Goal: Transaction & Acquisition: Register for event/course

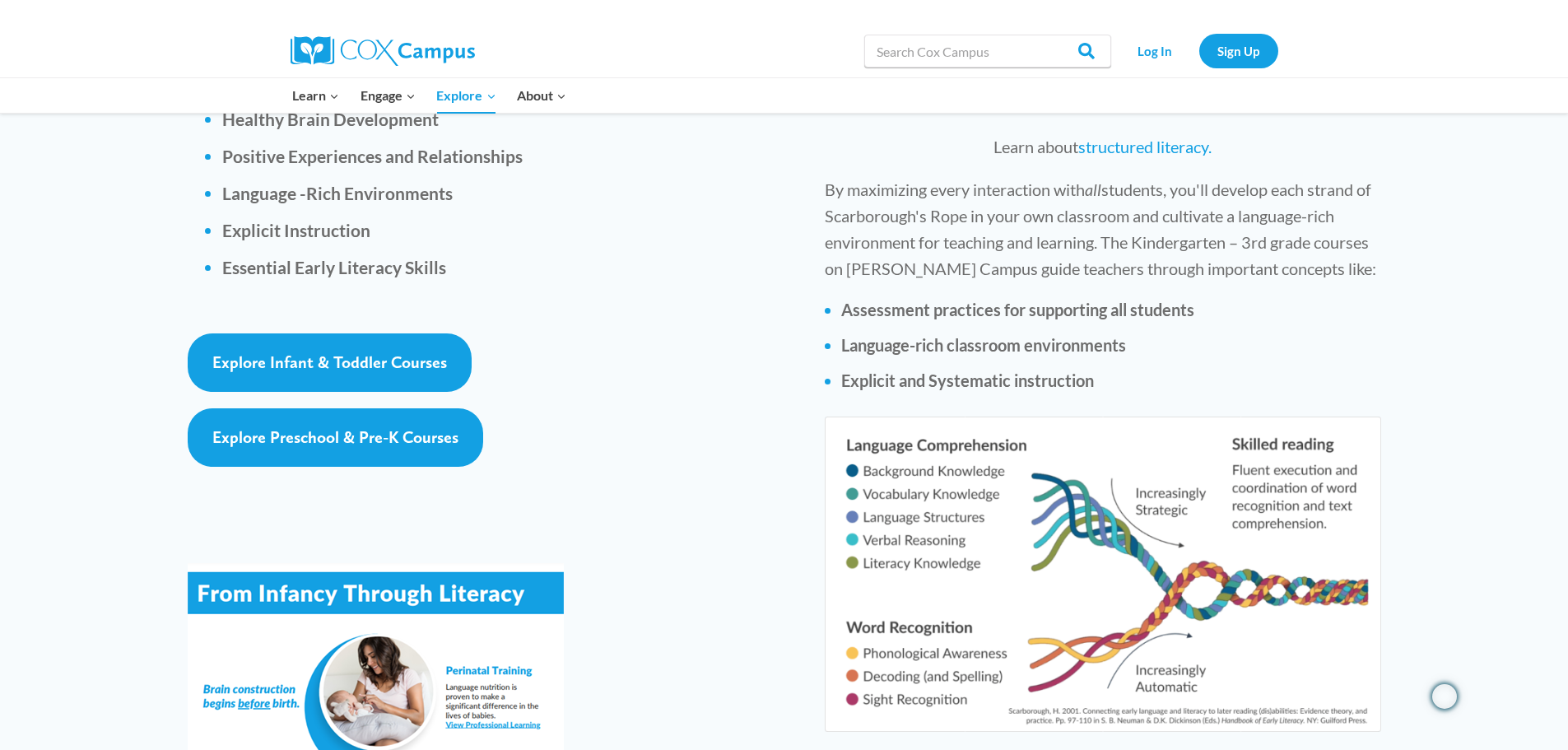
scroll to position [2635, 0]
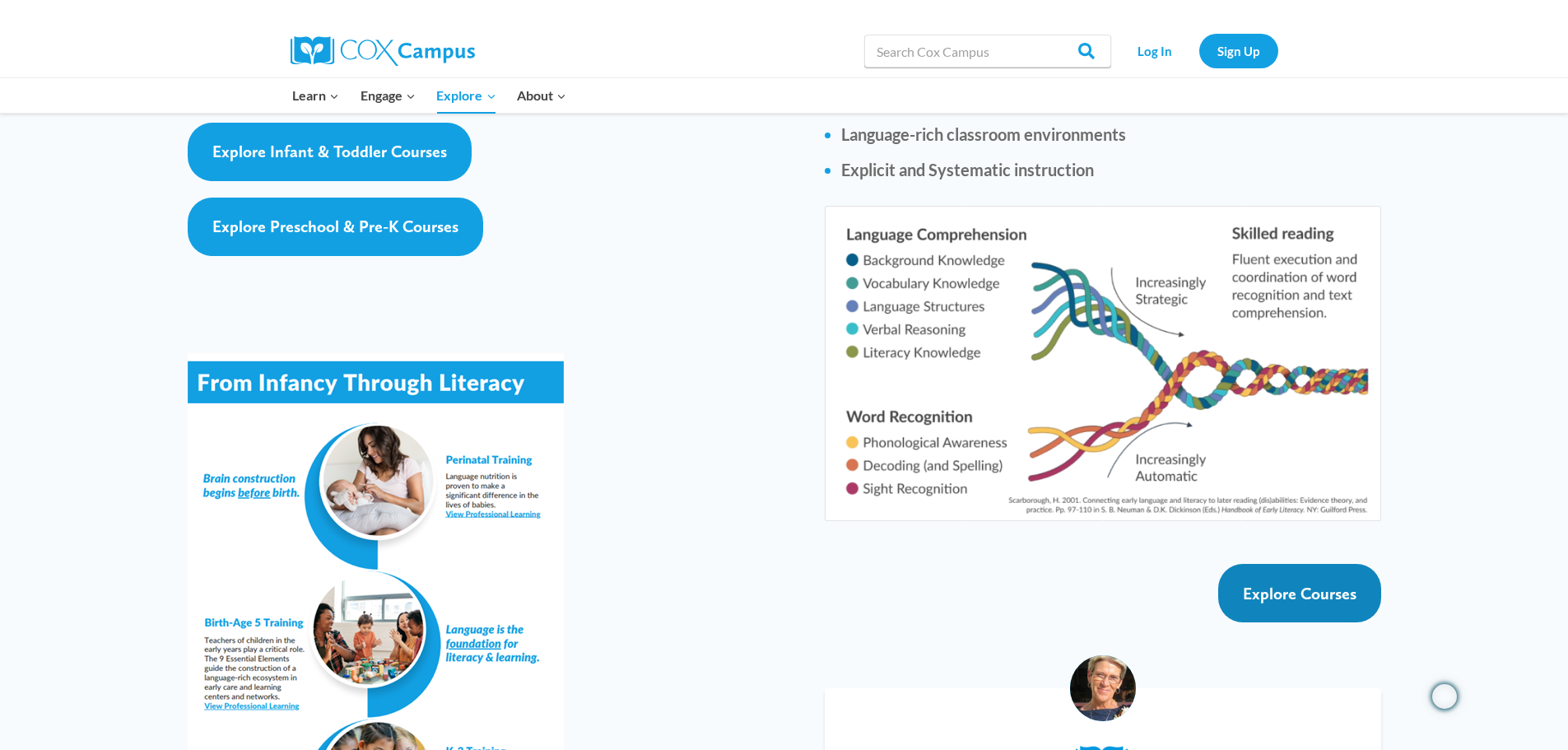
click at [1308, 584] on span "Explore Courses" at bounding box center [1299, 594] width 114 height 19
click at [1113, 338] on img at bounding box center [1102, 363] width 556 height 315
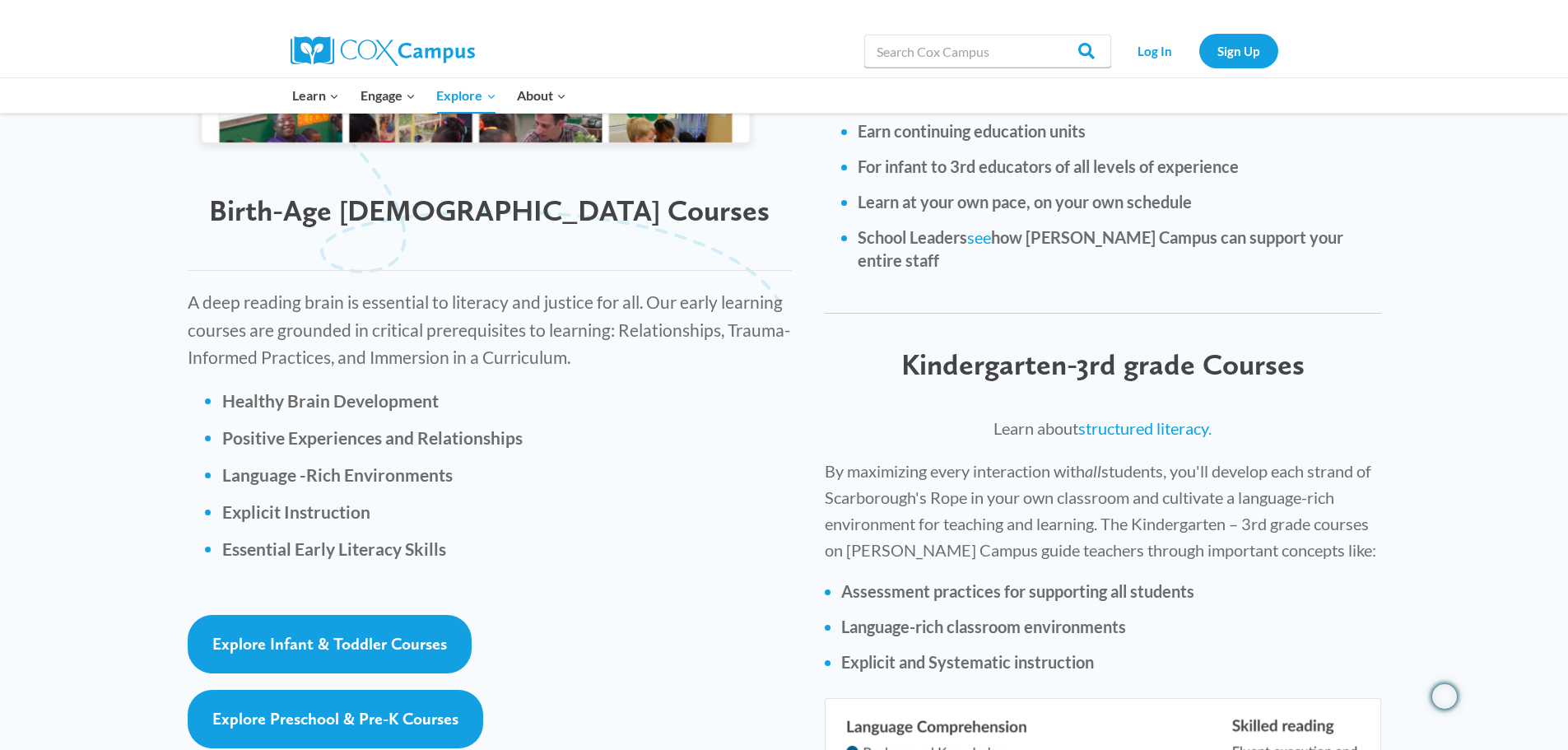
scroll to position [2141, 0]
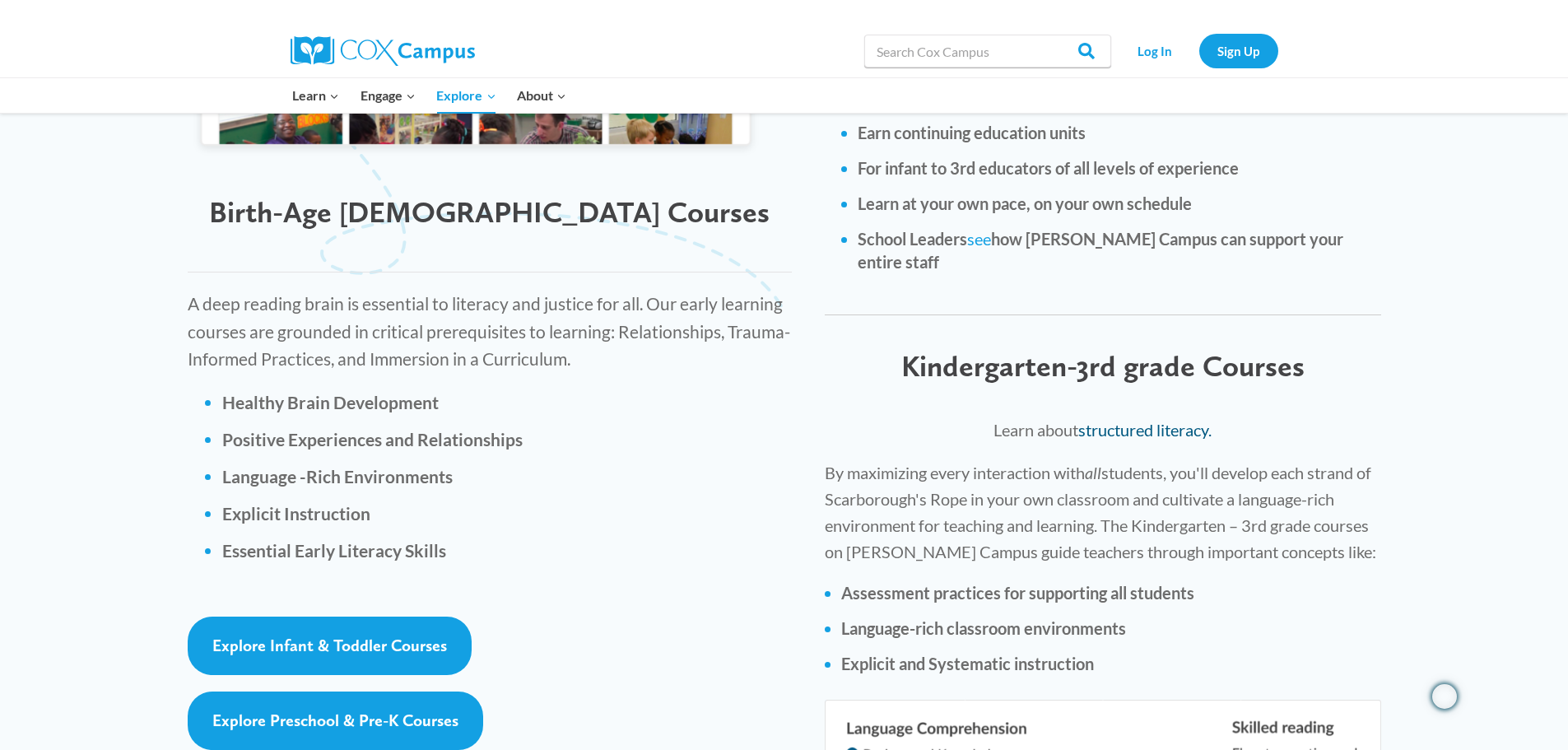
click at [1125, 420] on link "structured literacy." at bounding box center [1144, 430] width 133 height 19
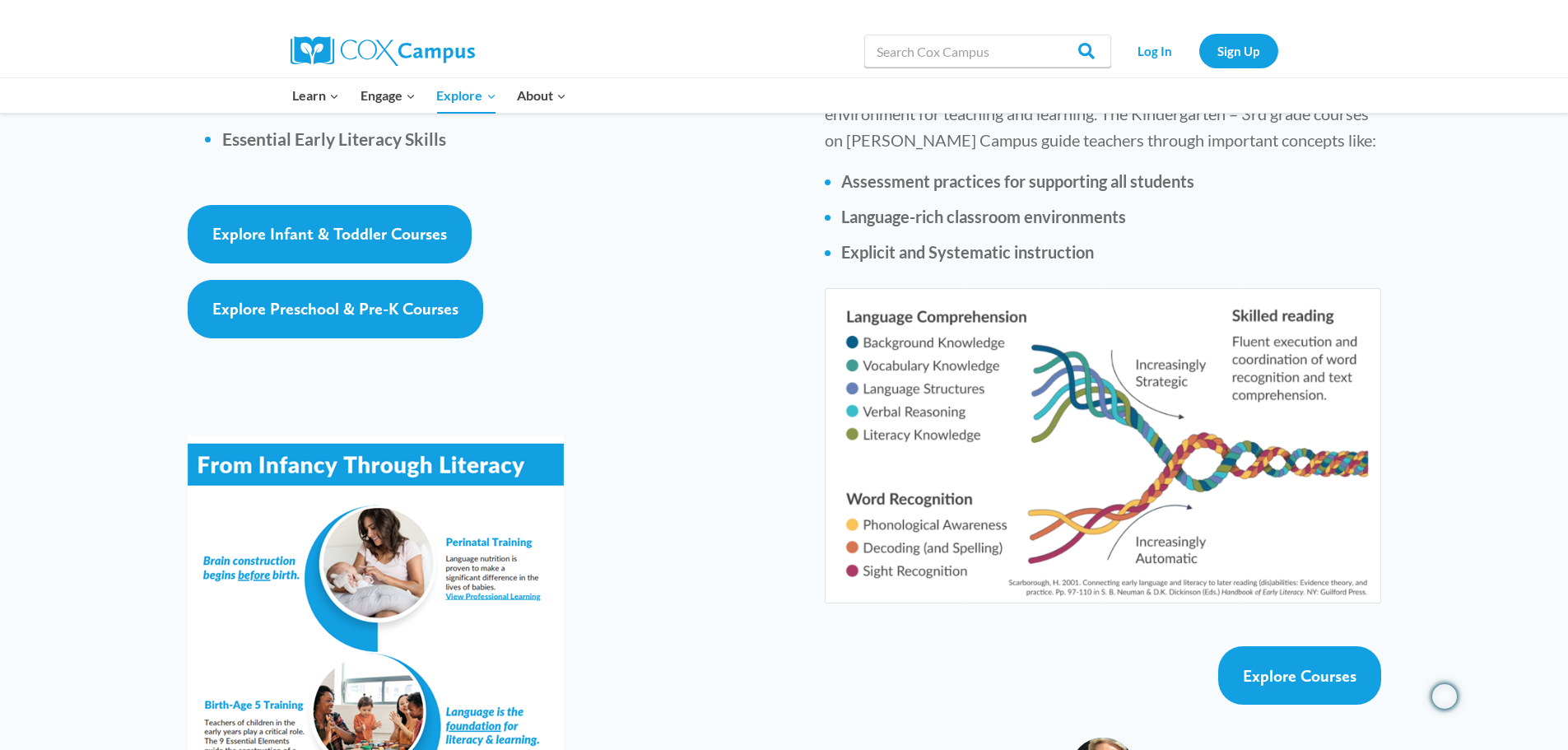
scroll to position [2800, 0]
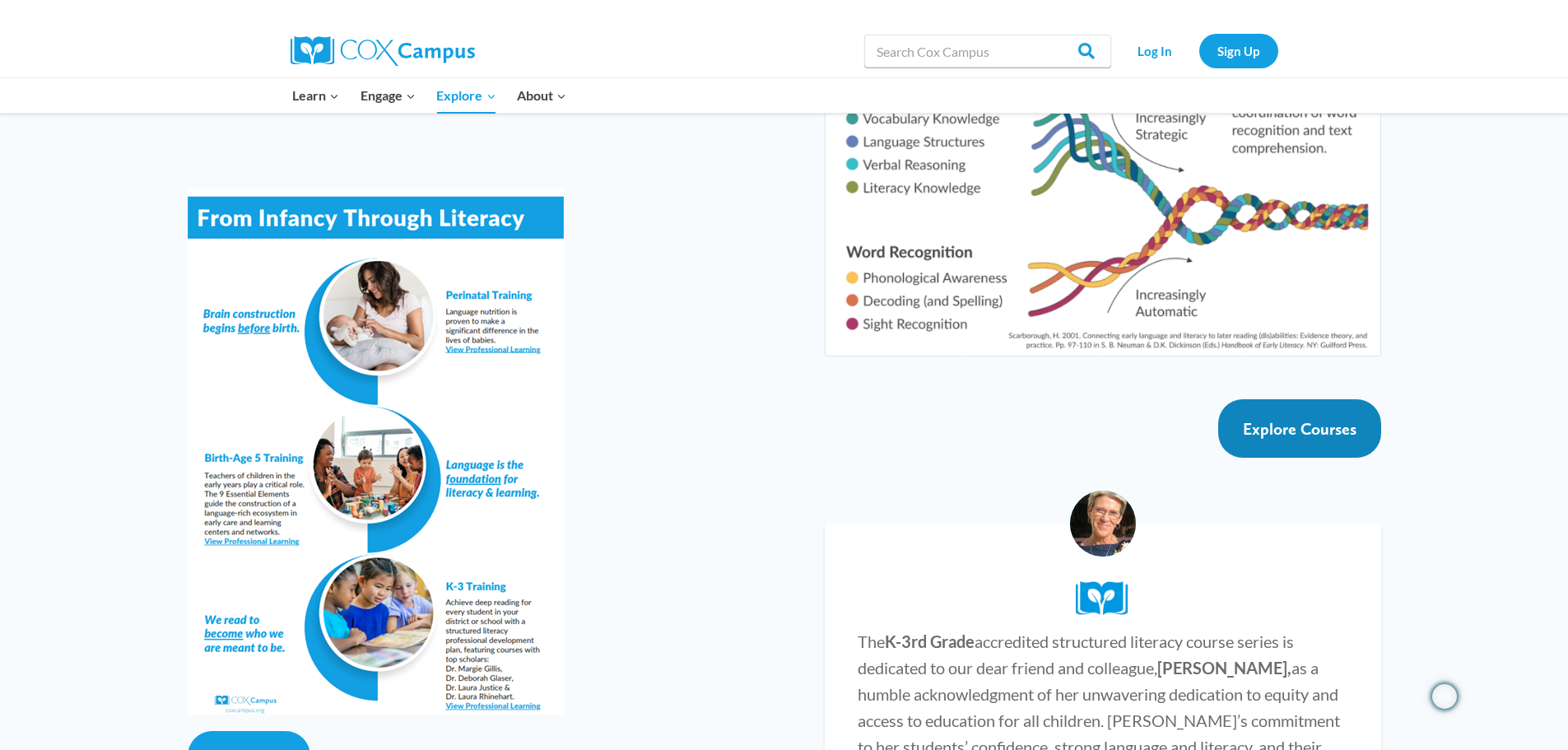
click at [1297, 419] on span "Explore Courses" at bounding box center [1299, 429] width 114 height 19
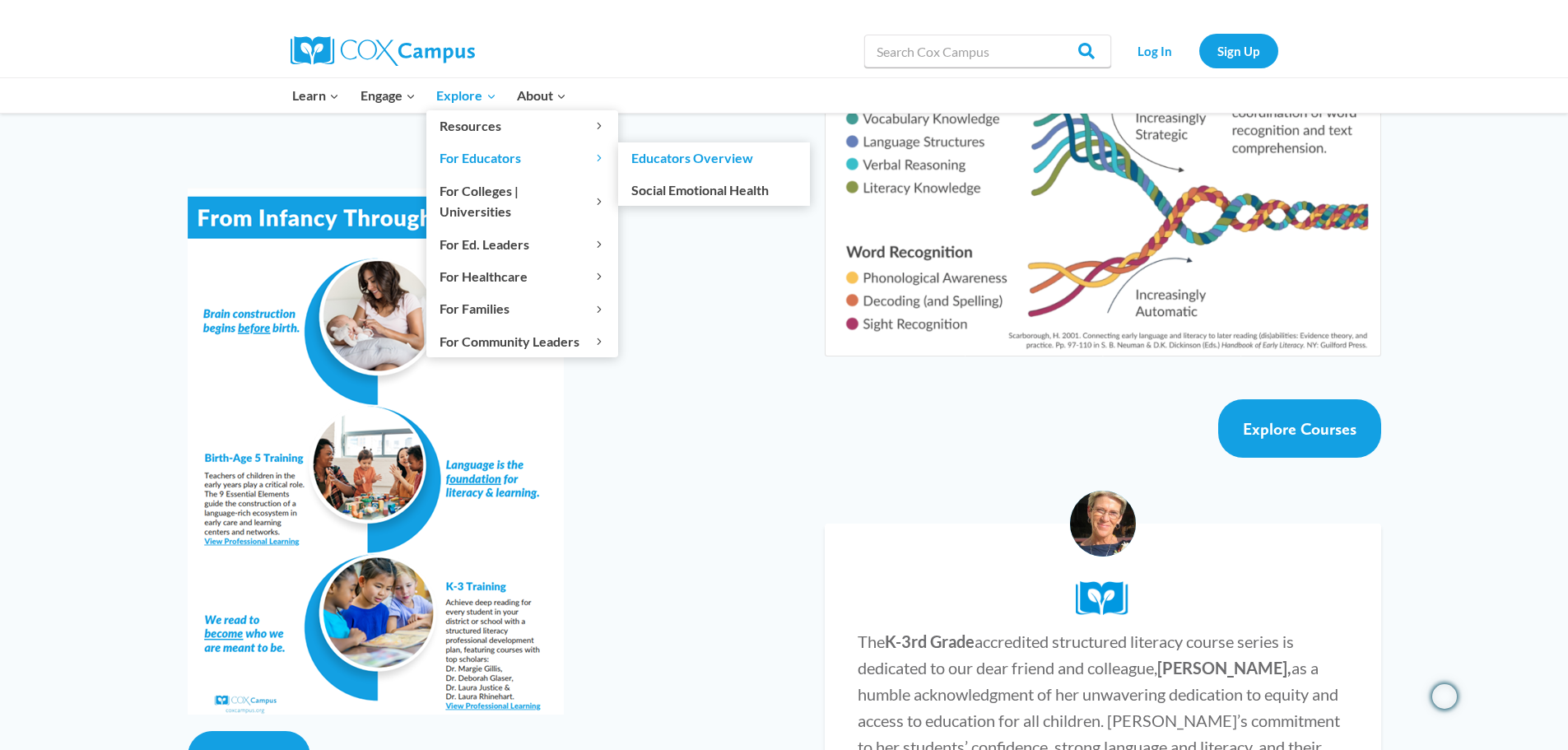
click at [733, 156] on link "Educators Overview" at bounding box center [713, 157] width 191 height 31
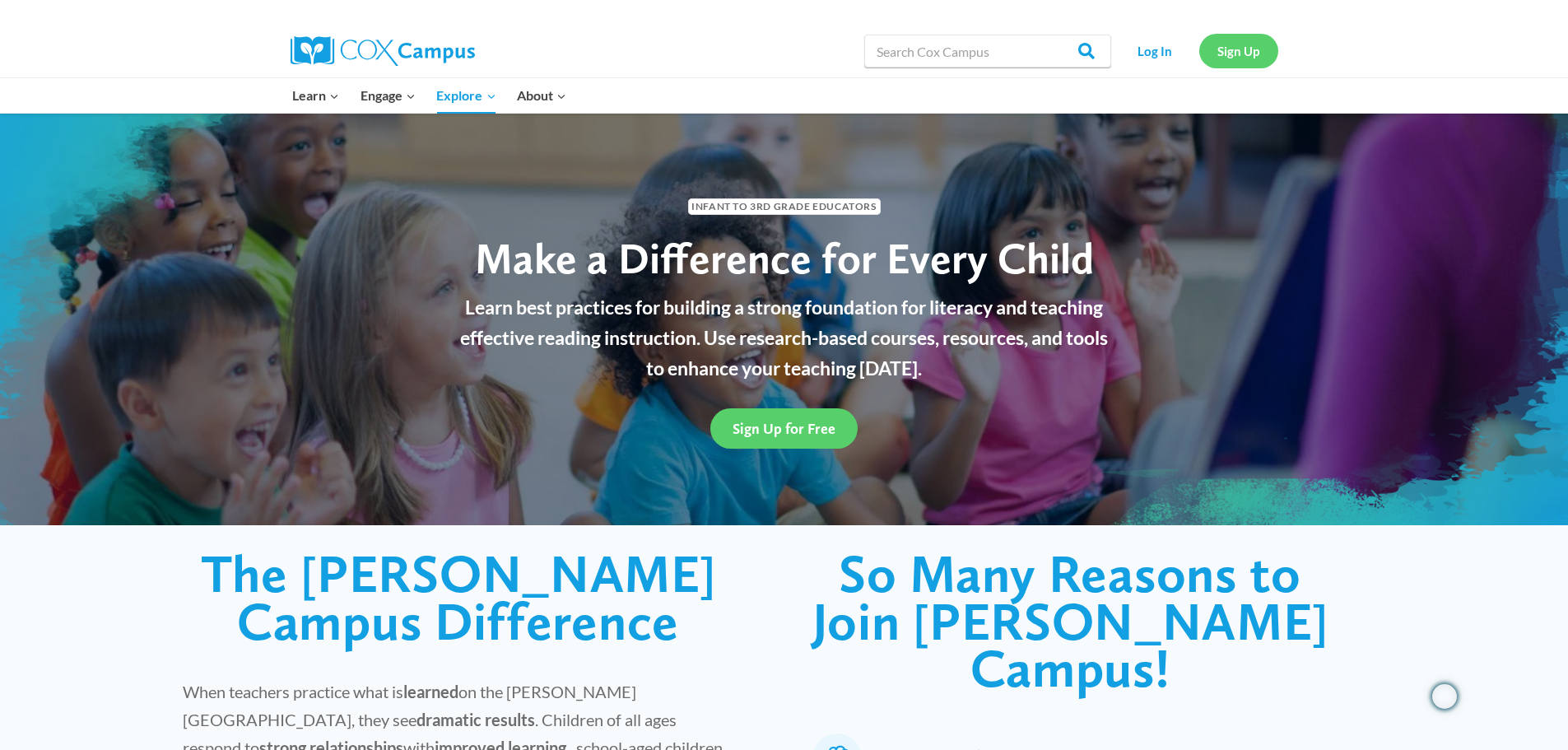
click at [1216, 50] on link "Sign Up" at bounding box center [1239, 50] width 79 height 34
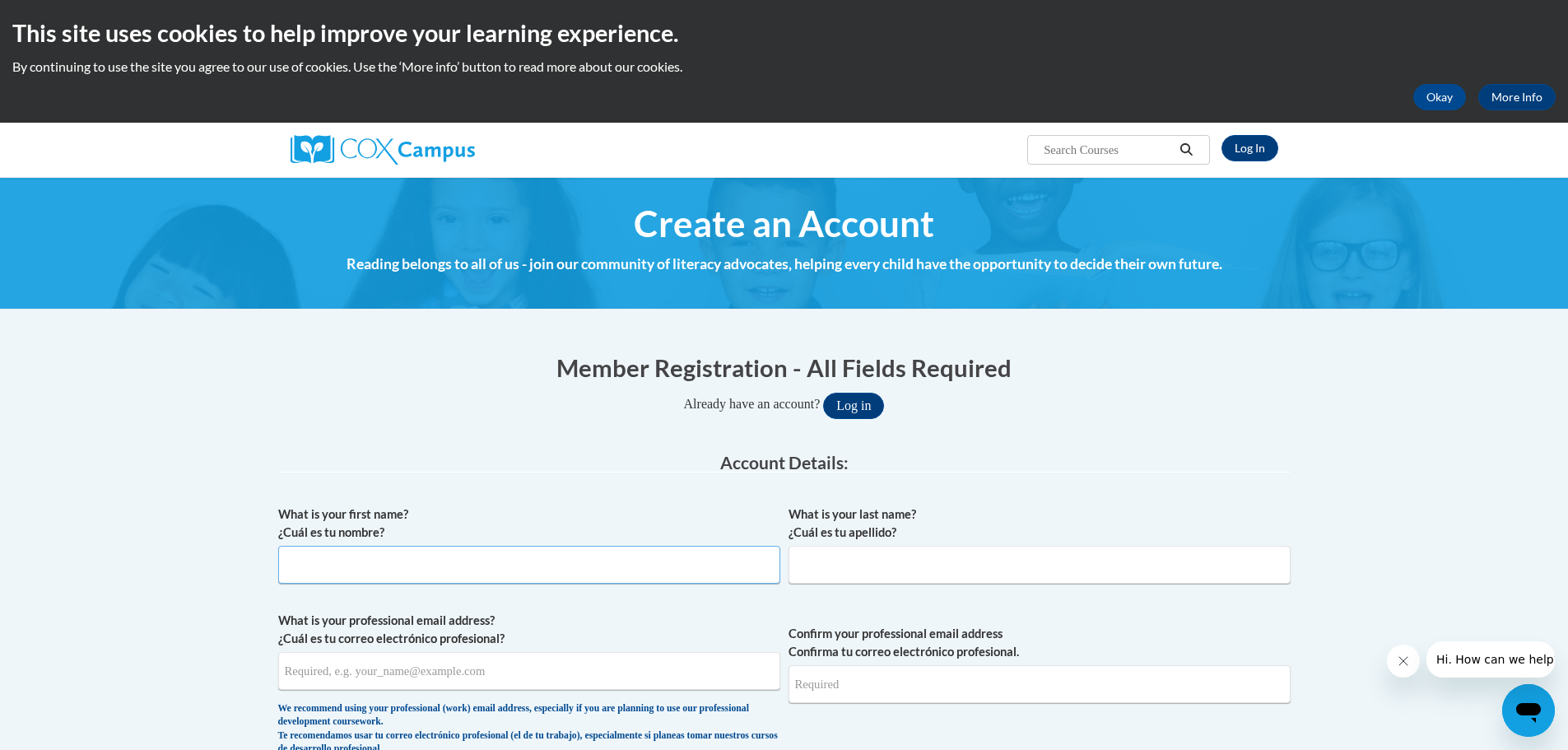
click at [479, 565] on input "What is your first name? ¿Cuál es tu nombre?" at bounding box center [528, 565] width 502 height 38
type input "Kim"
type input "Gould"
type input "kimn.gould@gmail.com"
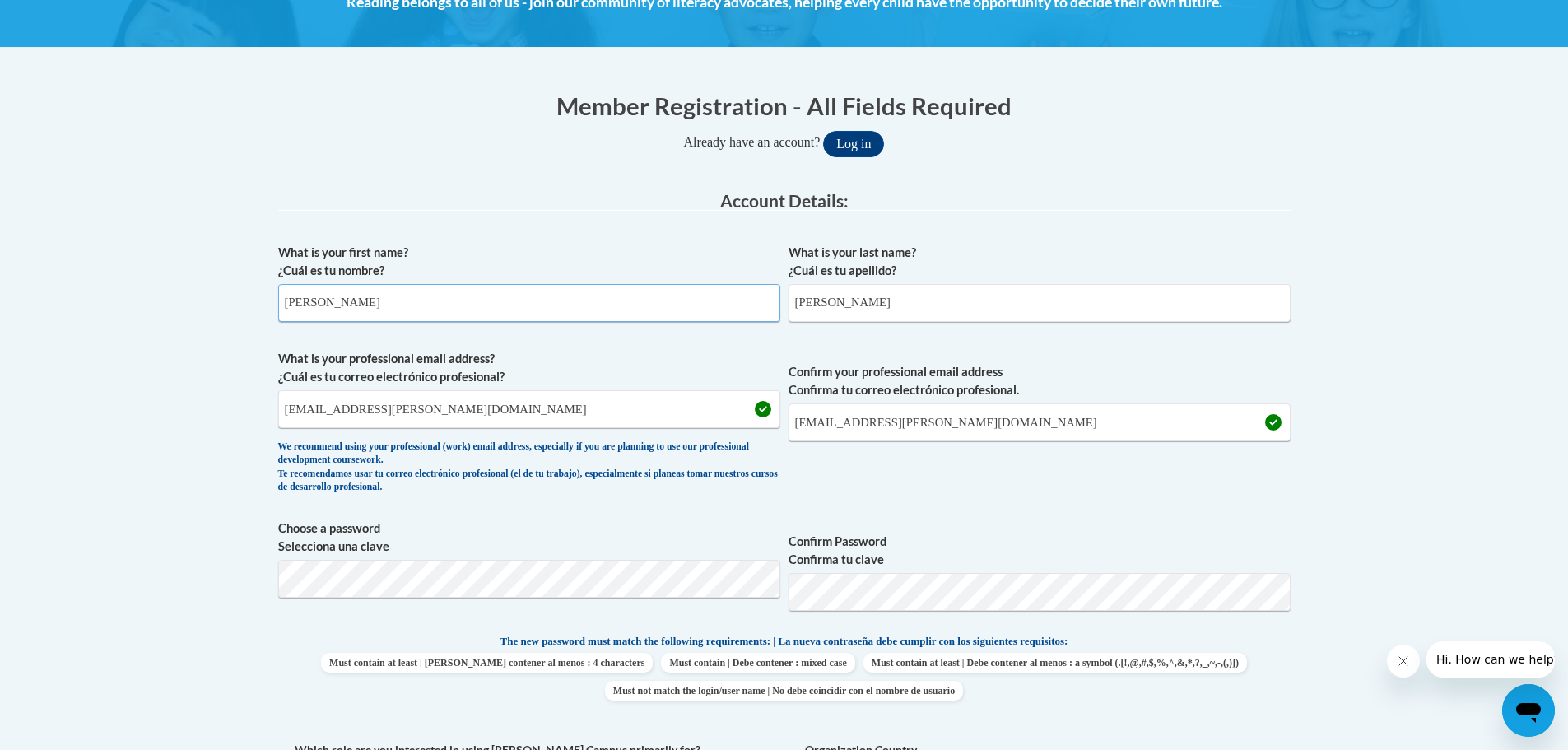
scroll to position [329, 0]
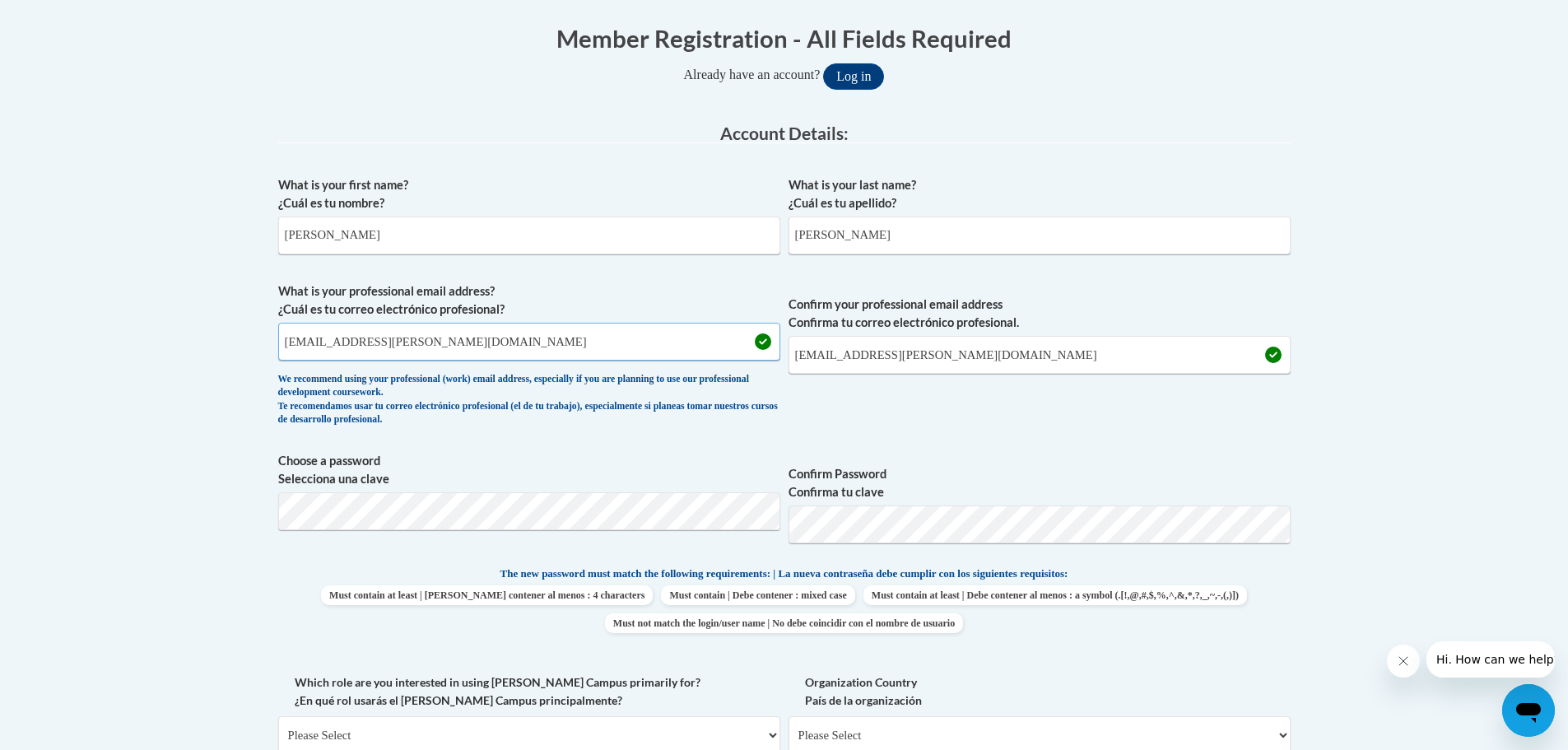
click at [385, 348] on input "kimn.gould@gmail.com" at bounding box center [528, 341] width 502 height 38
type input "kimg@lucksd.k12.wi.us"
click at [827, 363] on input "kimn.gould@gmail.com" at bounding box center [1039, 355] width 502 height 38
type input "kimg@lucksd.k12.wi.us"
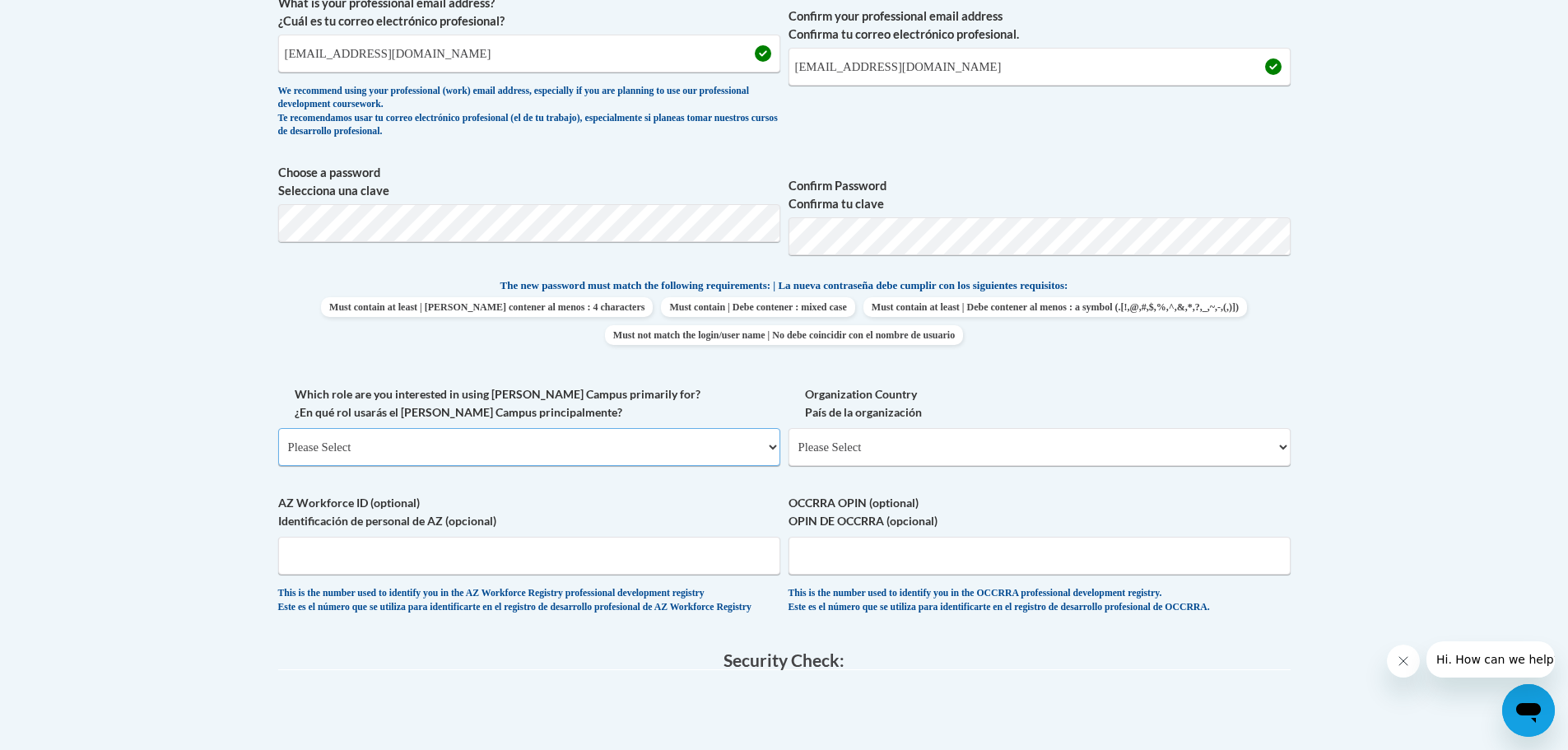
scroll to position [663, 0]
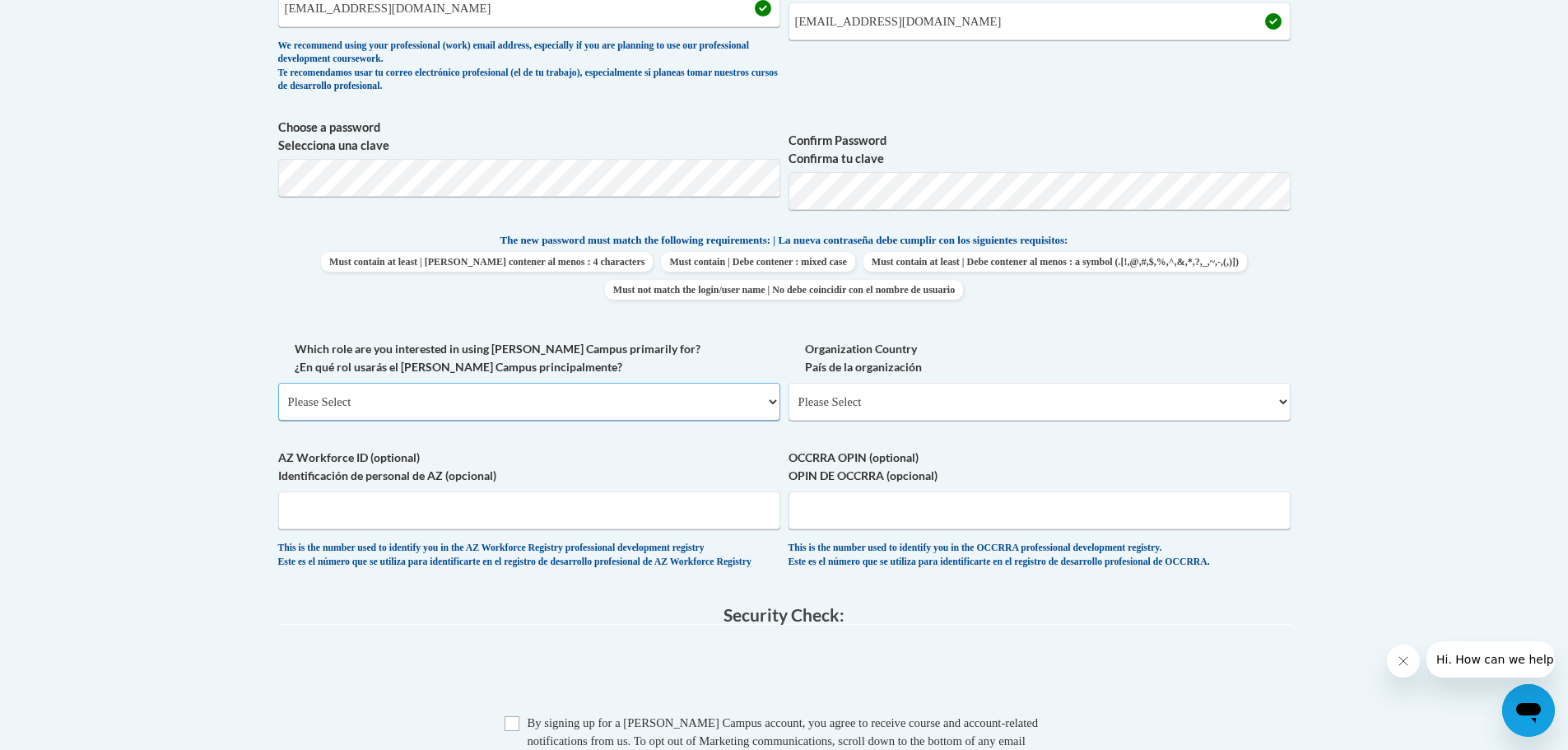
click at [474, 409] on select "Please Select College/University | Colegio/Universidad Community/Nonprofit Part…" at bounding box center [528, 401] width 502 height 38
select select "fbf2d438-af2f-41f8-98f1-81c410e29de3"
click at [278, 383] on select "Please Select College/University | Colegio/Universidad Community/Nonprofit Part…" at bounding box center [528, 401] width 502 height 38
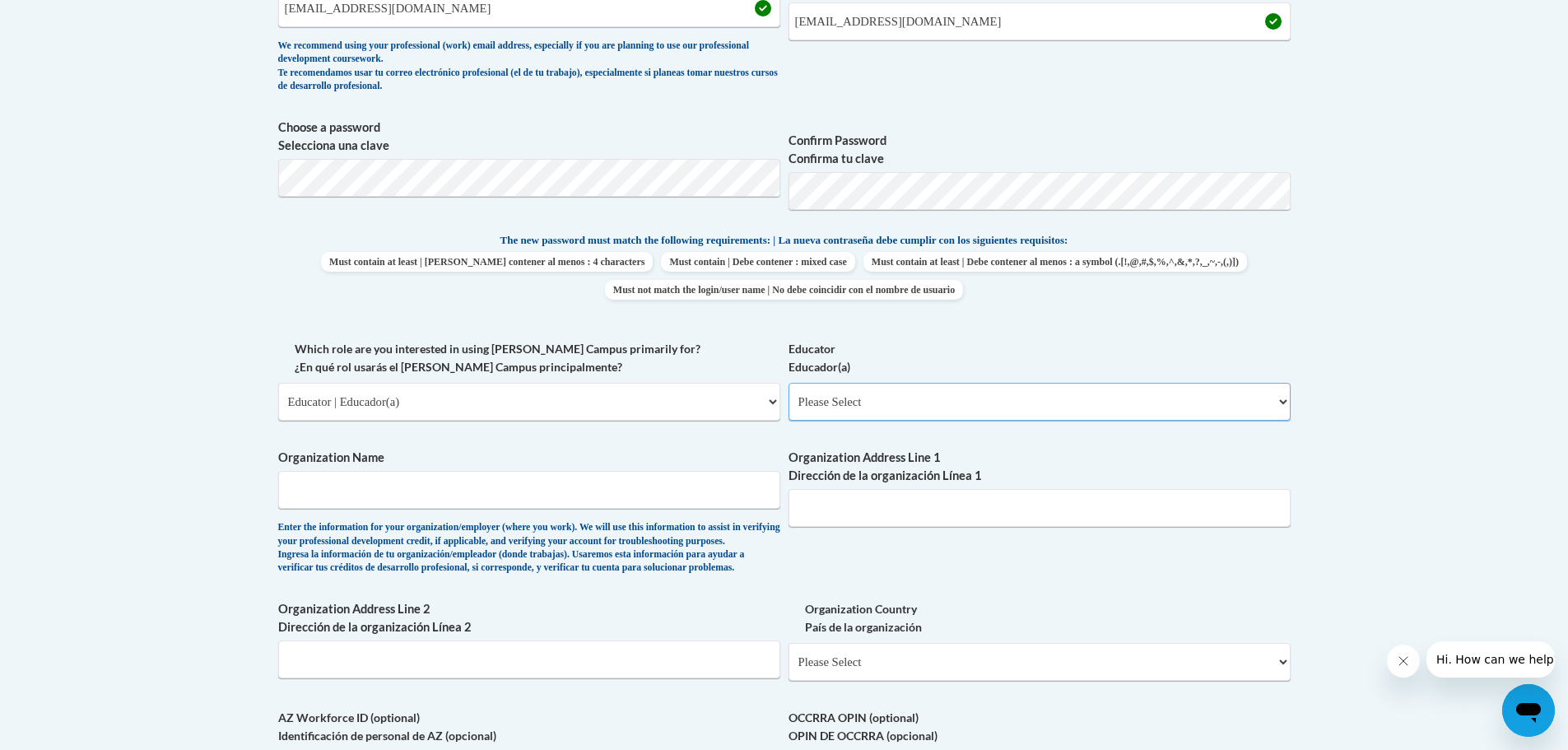
click at [884, 405] on select "Please Select Early Learning/Daycare Teacher/Family Home Care Provider | Maestr…" at bounding box center [1039, 401] width 502 height 38
select select "11a86997-7122-4e2e-80c7-11975180ece4"
click at [788, 383] on select "Please Select Early Learning/Daycare Teacher/Family Home Care Provider | Maestr…" at bounding box center [1039, 401] width 502 height 38
click at [635, 496] on input "Organization Name" at bounding box center [528, 490] width 502 height 38
type input "School District of Luck"
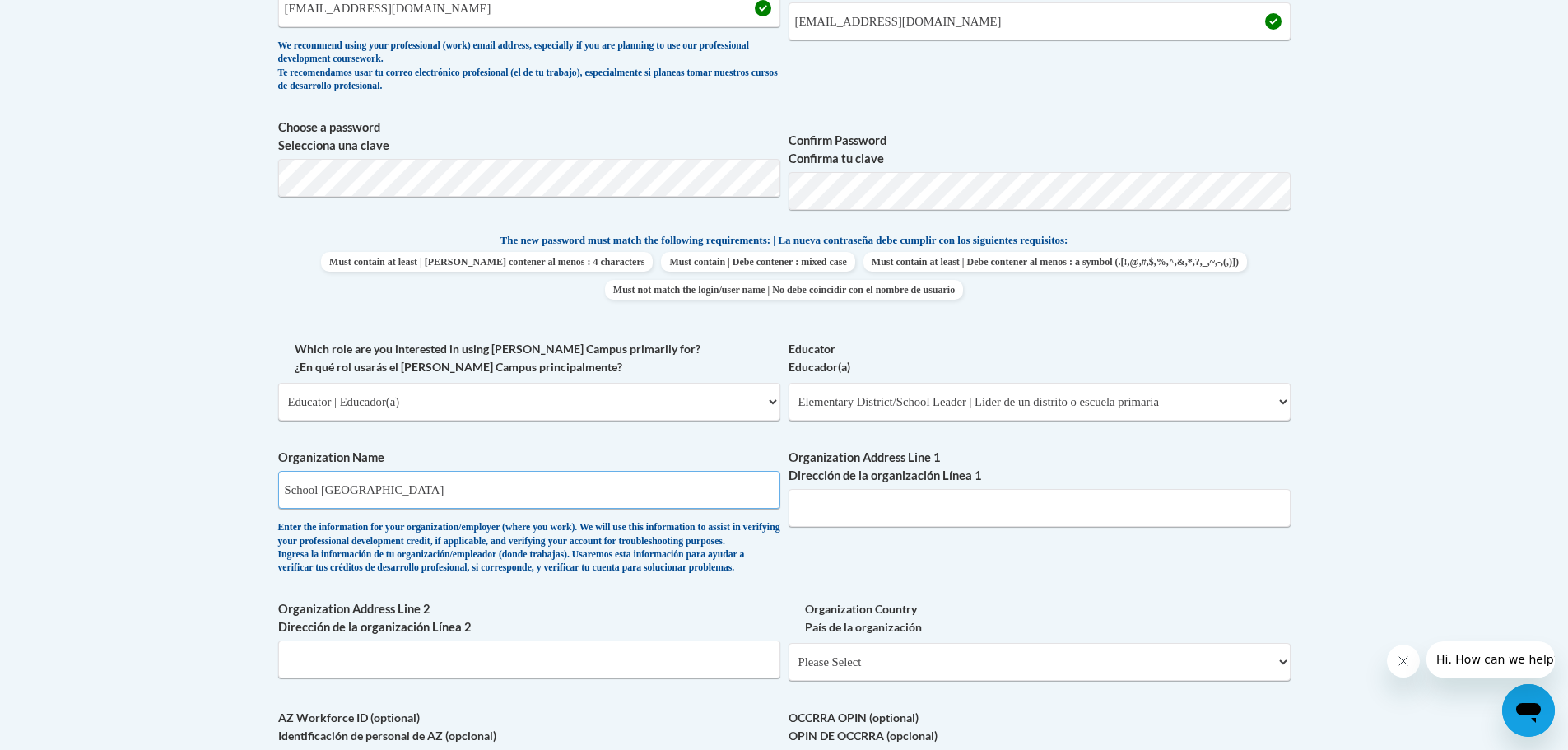
type input "810 S 7TH ST"
type input "WI"
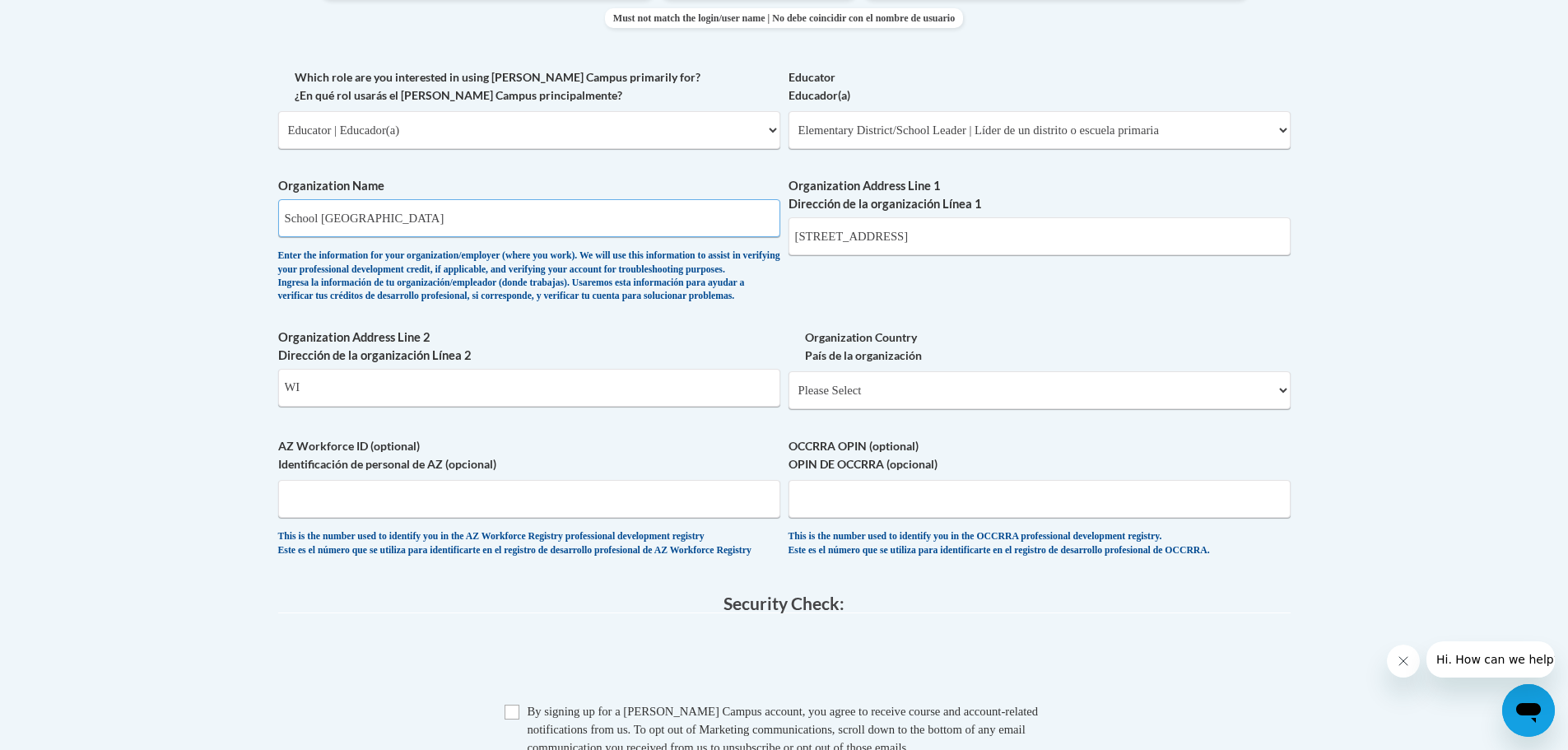
scroll to position [992, 0]
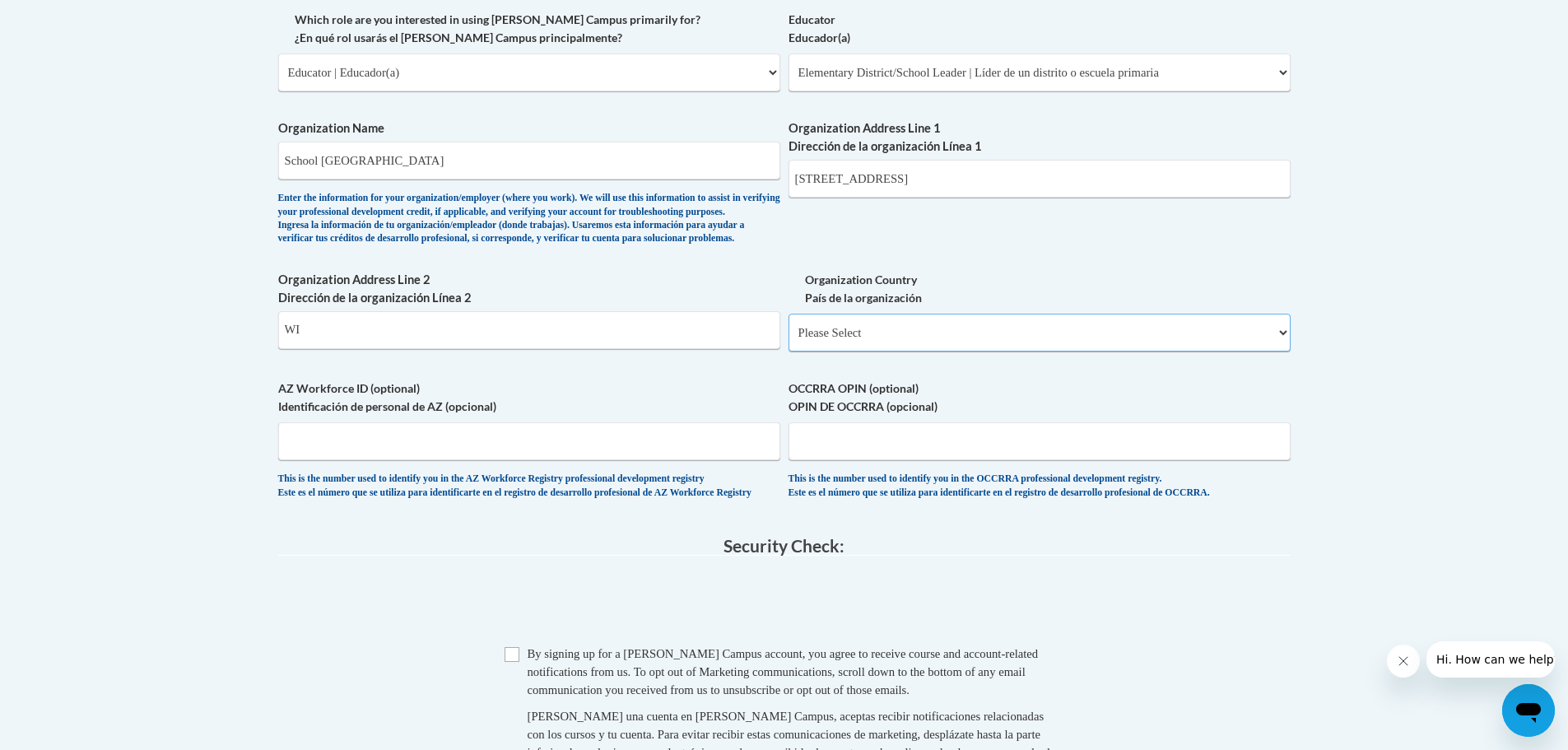
click at [851, 351] on select "Please Select United States | Estados Unidos Outside of the United States | Fue…" at bounding box center [1039, 333] width 502 height 38
select select "ad49bcad-a171-4b2e-b99c-48b446064914"
click at [788, 340] on select "Please Select United States | Estados Unidos Outside of the United States | Fue…" at bounding box center [1039, 333] width 502 height 38
select select
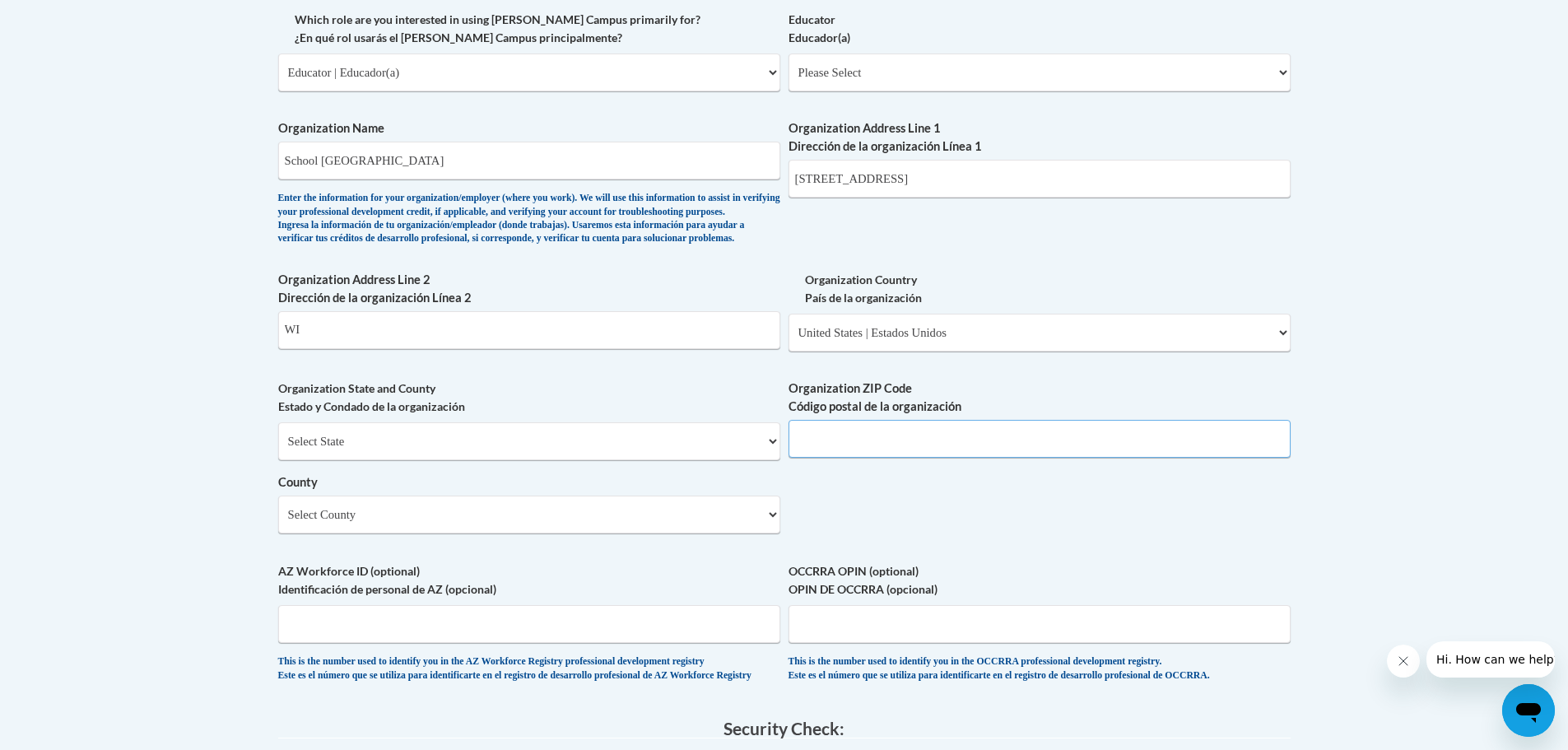
click at [902, 458] on input "Organization ZIP Code Código postal de la organización" at bounding box center [1039, 439] width 502 height 38
type input "54853"
click at [631, 534] on select "Select County Adams Ashland Barron Bayfield Brown Buffalo Burnett Calumet Chipp…" at bounding box center [528, 514] width 502 height 38
select select "Polk"
click at [278, 523] on select "Select County Adams Ashland Barron Bayfield Brown Buffalo Burnett Calumet Chipp…" at bounding box center [528, 514] width 502 height 38
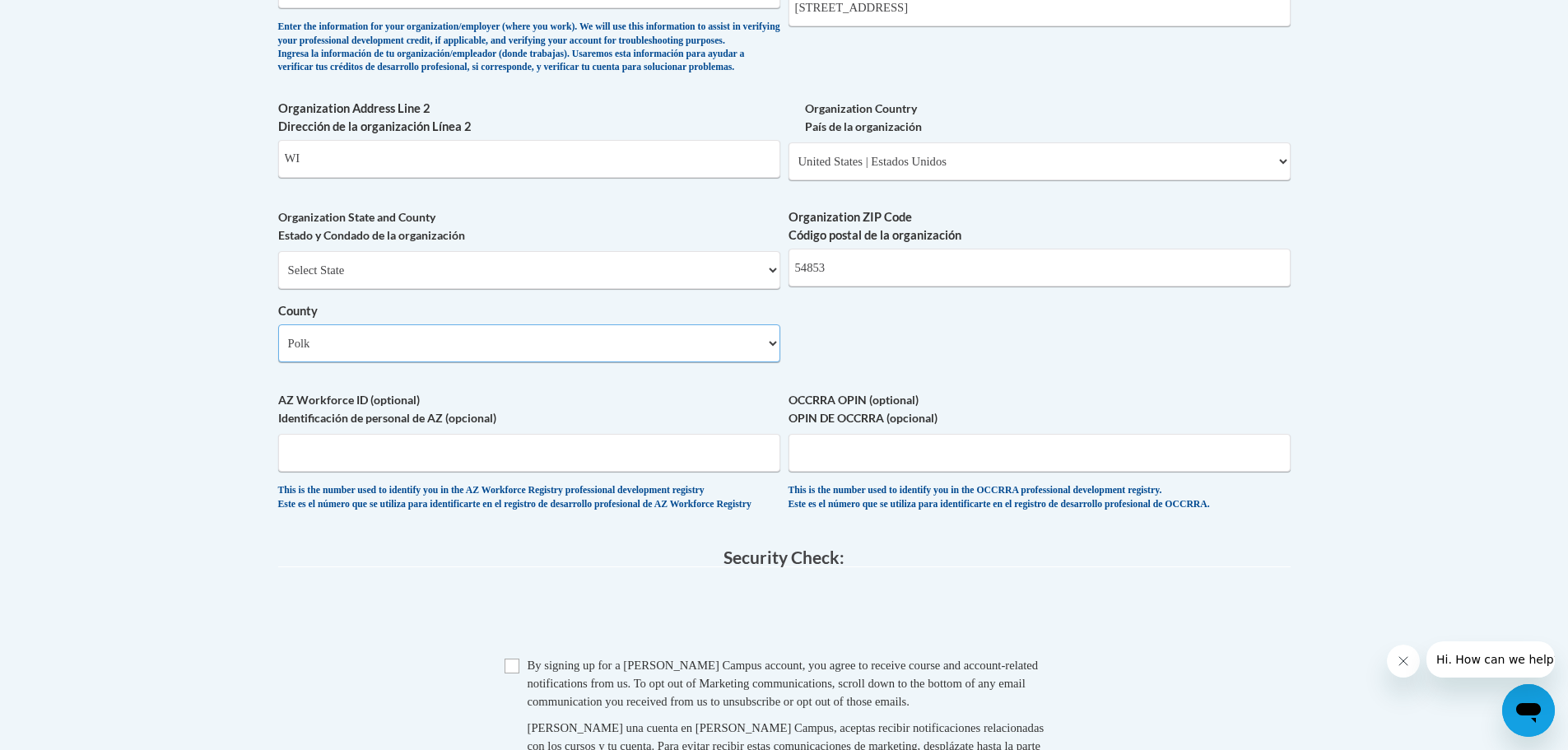
scroll to position [1322, 0]
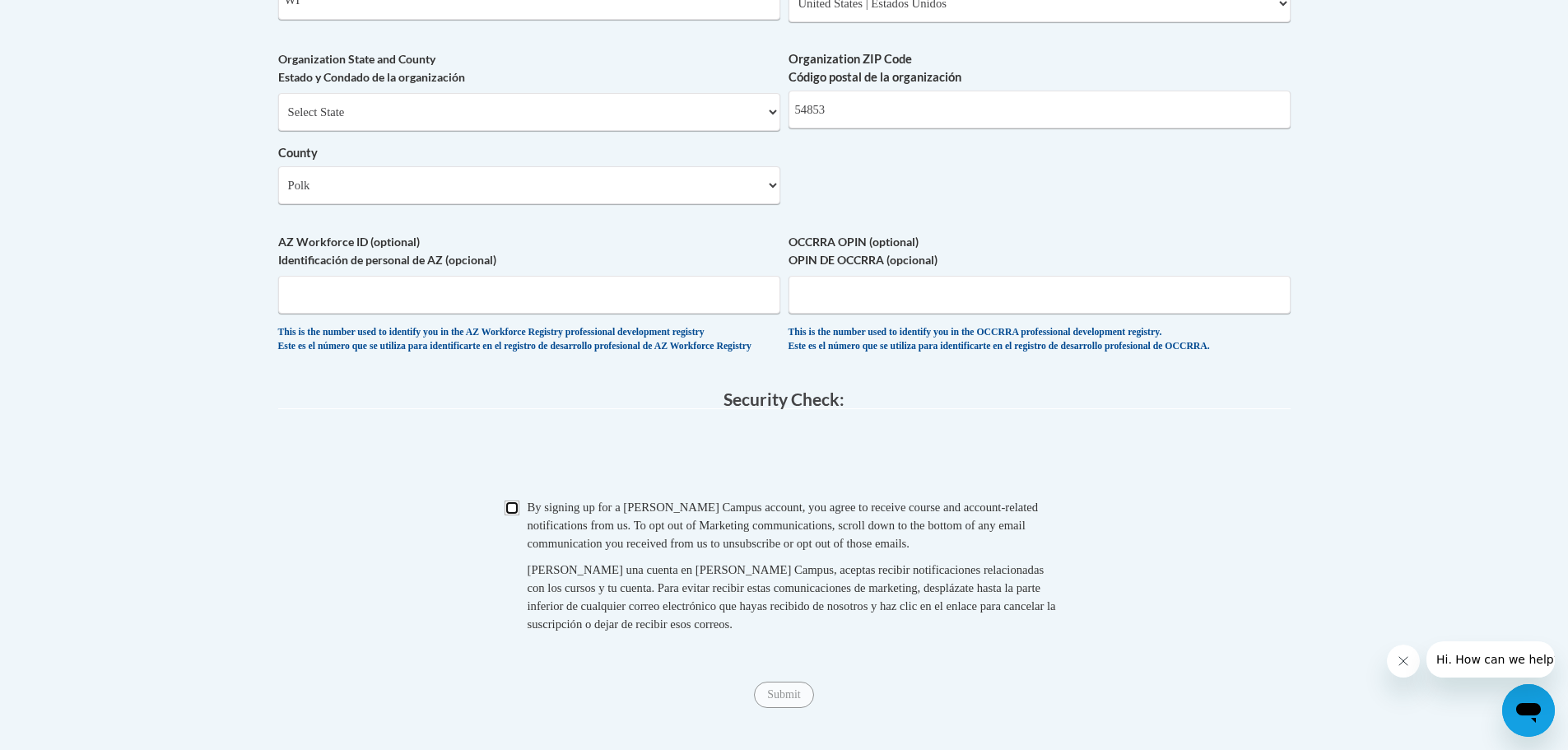
click at [505, 515] on input "Checkbox" at bounding box center [511, 507] width 15 height 15
checkbox input "true"
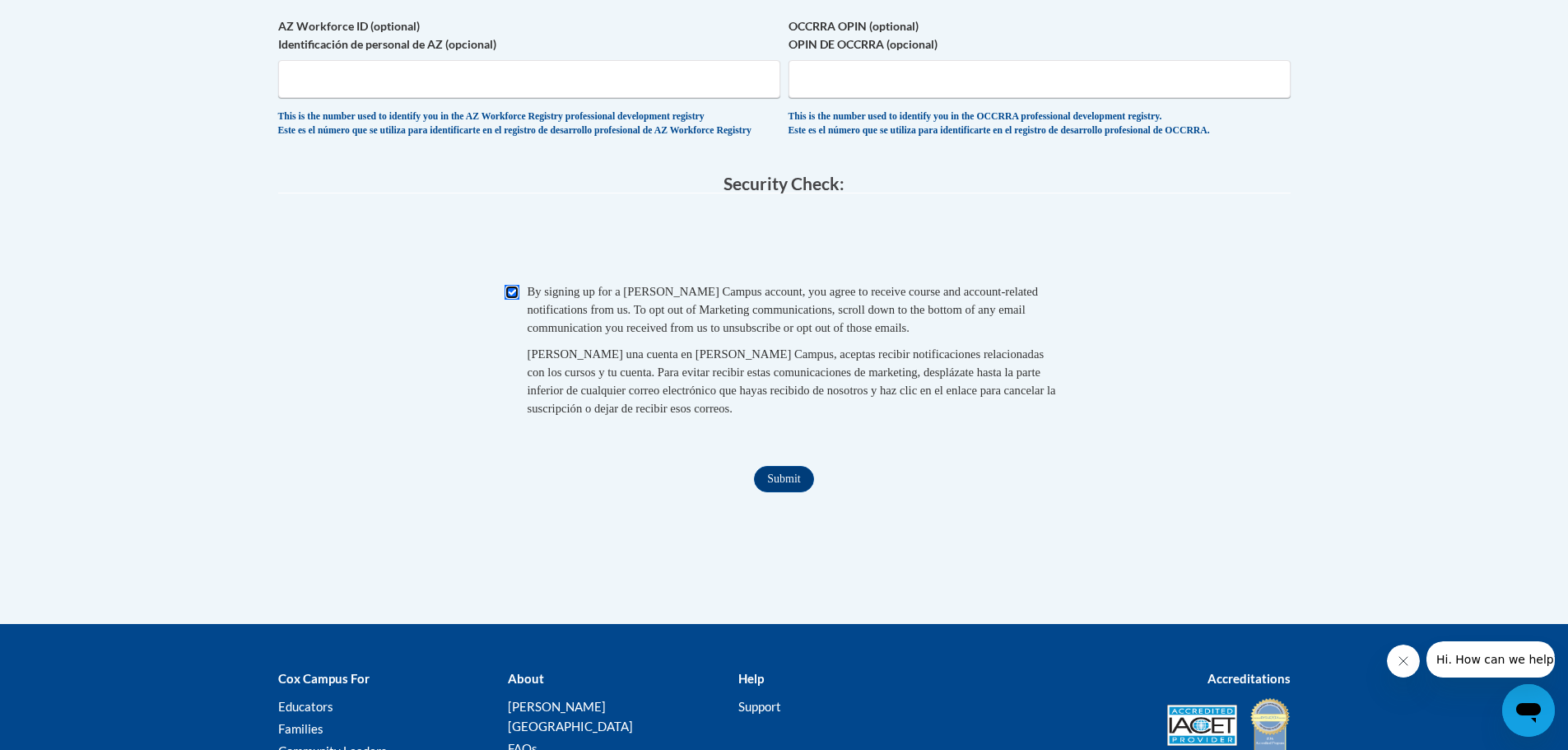
scroll to position [1569, 0]
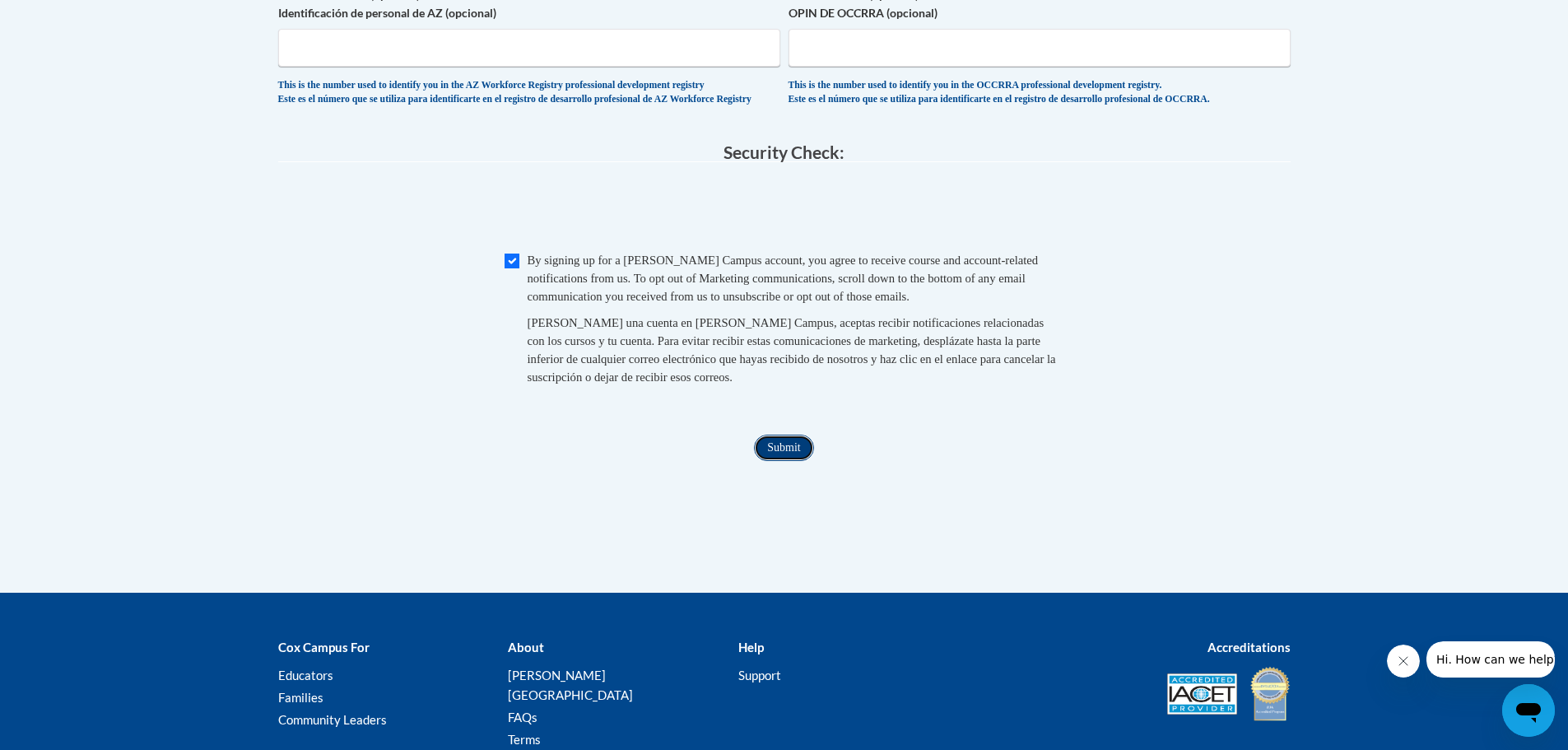
click at [779, 461] on input "Submit" at bounding box center [783, 448] width 59 height 26
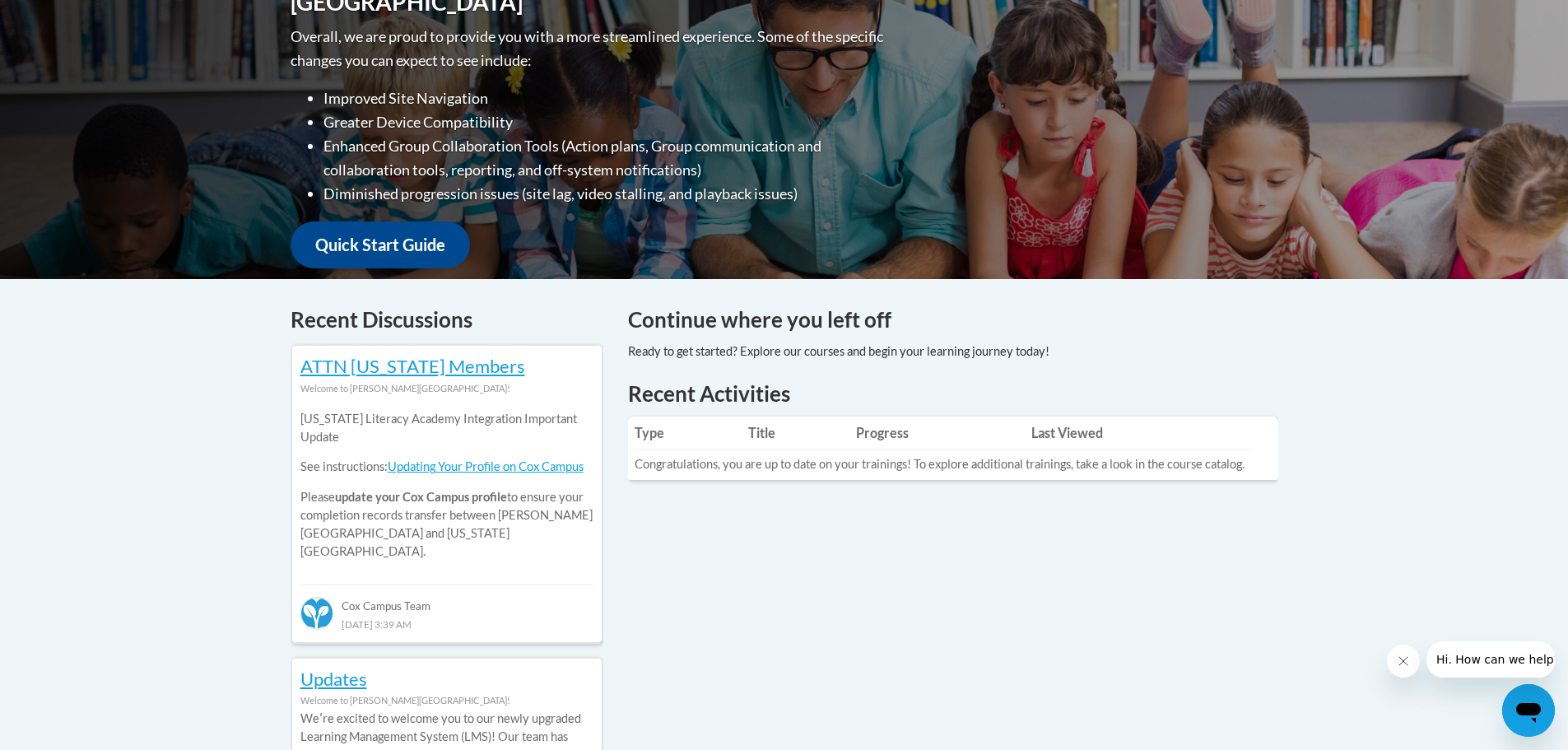
scroll to position [165, 0]
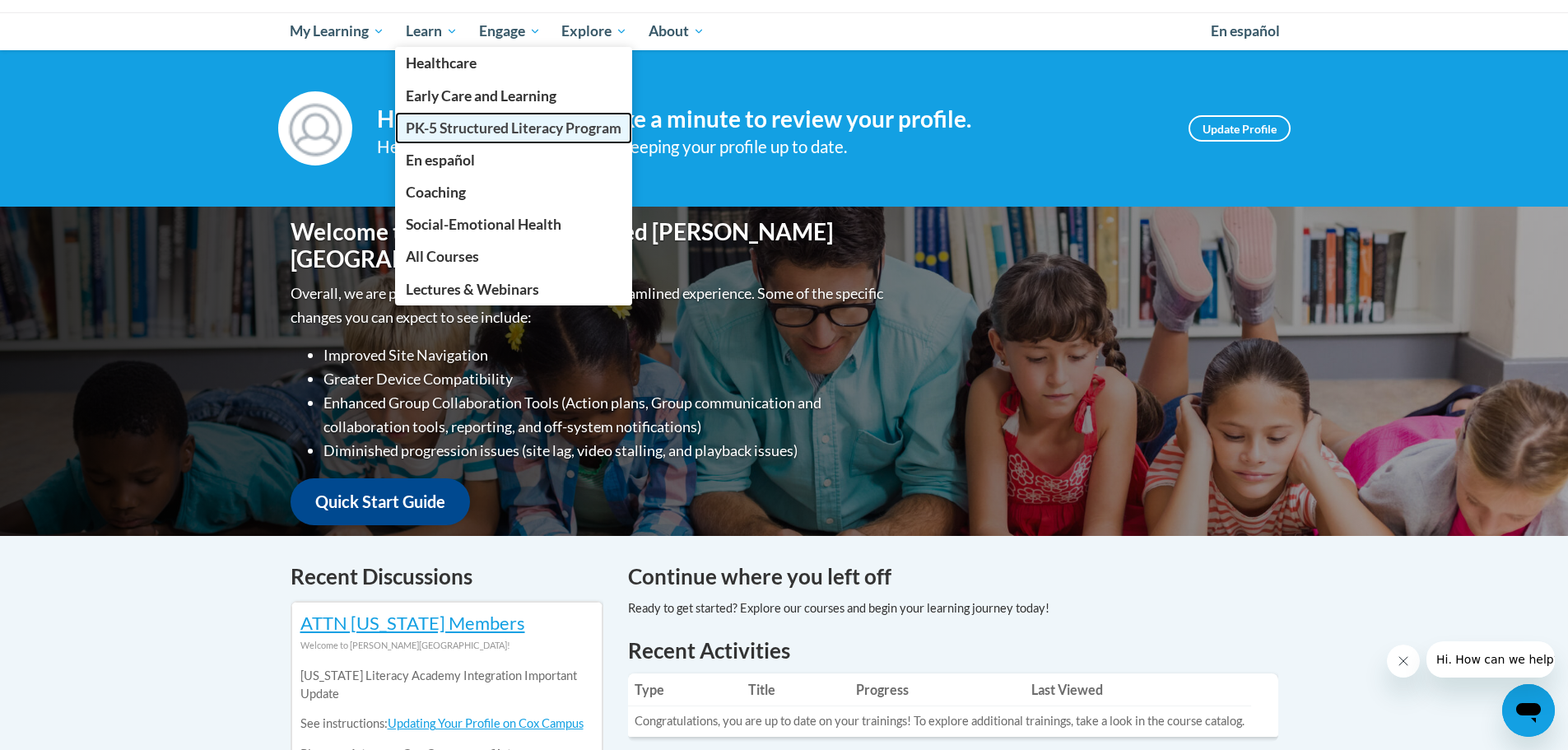
click at [444, 126] on span "PK-5 Structured Literacy Program" at bounding box center [513, 128] width 215 height 18
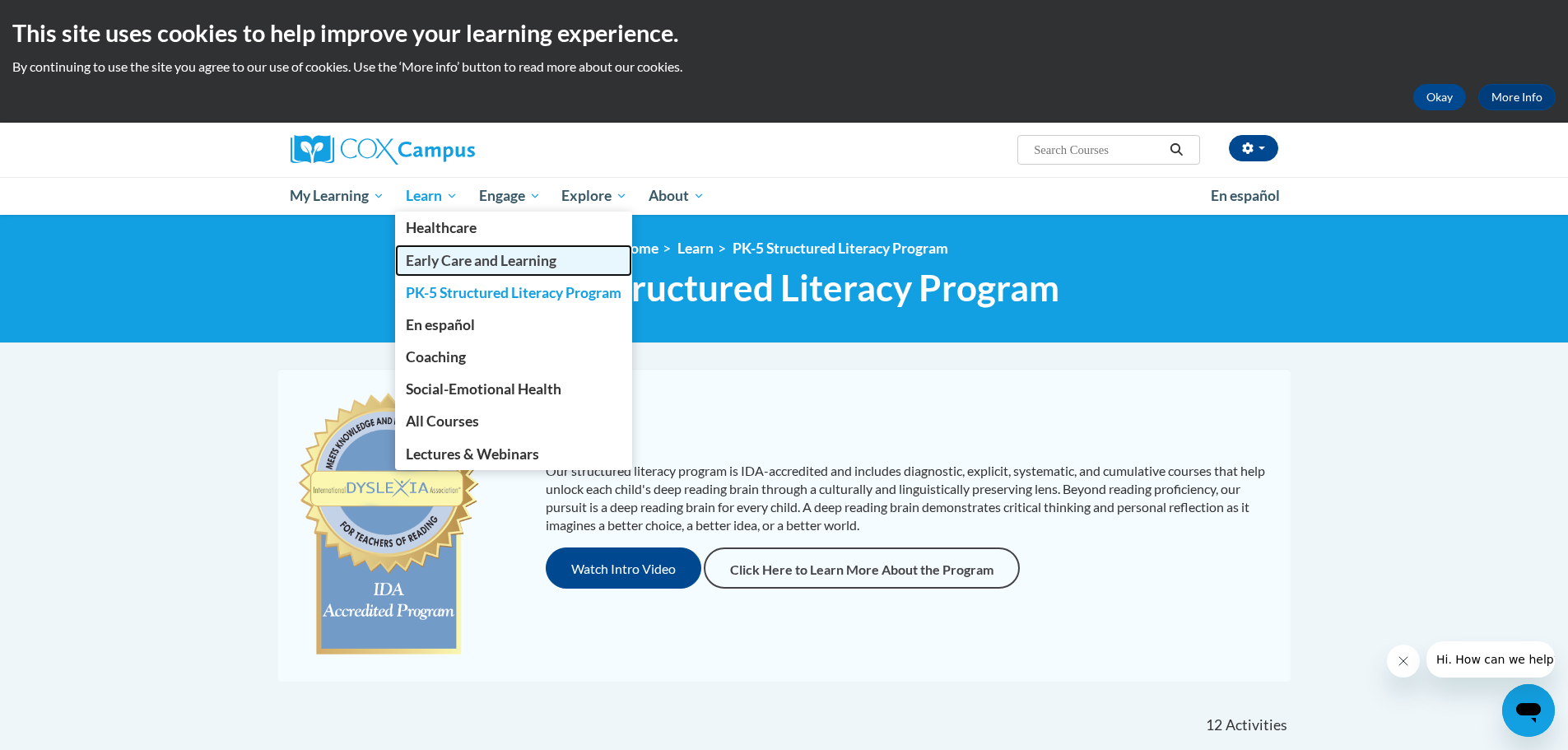
click at [467, 264] on span "Early Care and Learning" at bounding box center [481, 261] width 151 height 18
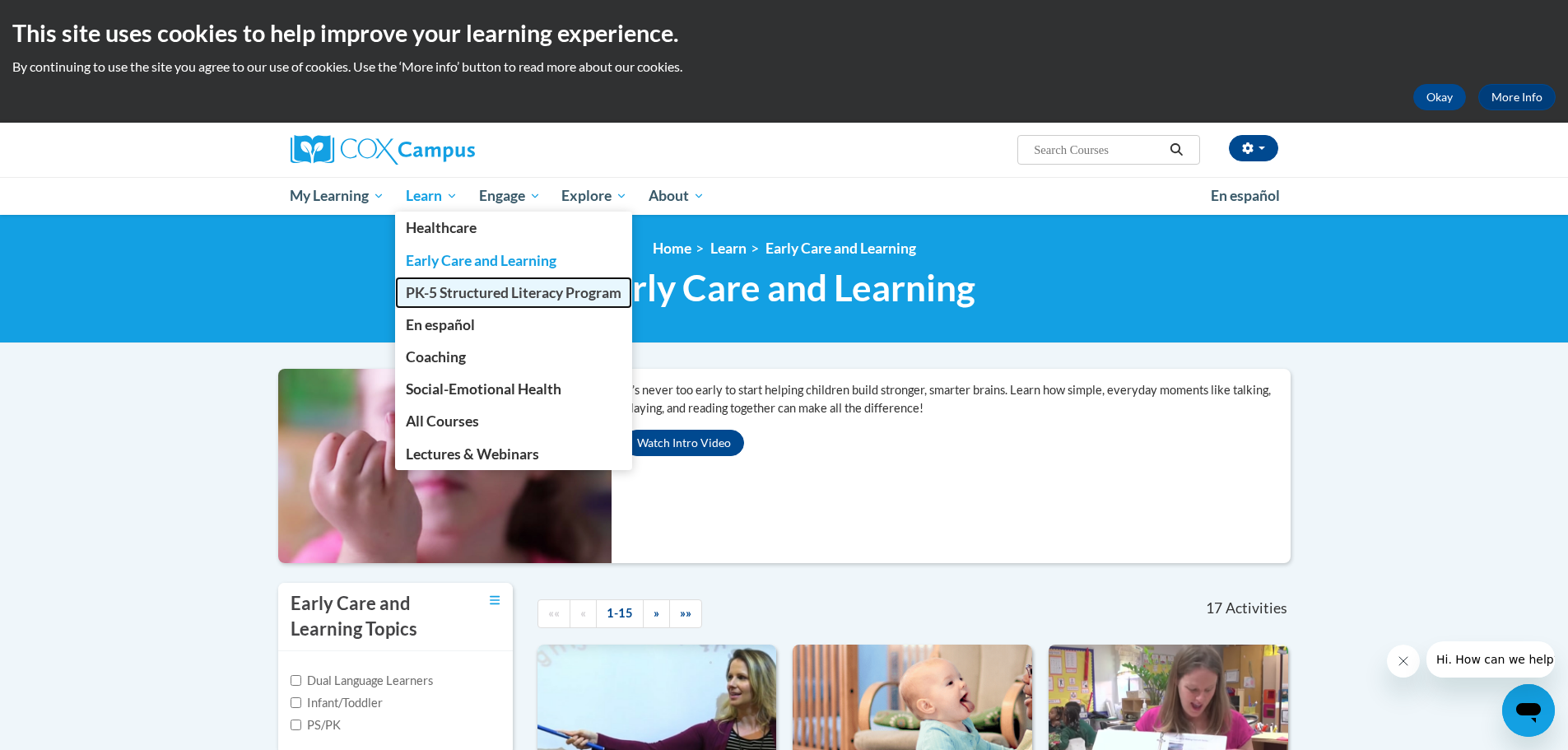
click at [428, 288] on span "PK-5 Structured Literacy Program" at bounding box center [513, 293] width 215 height 18
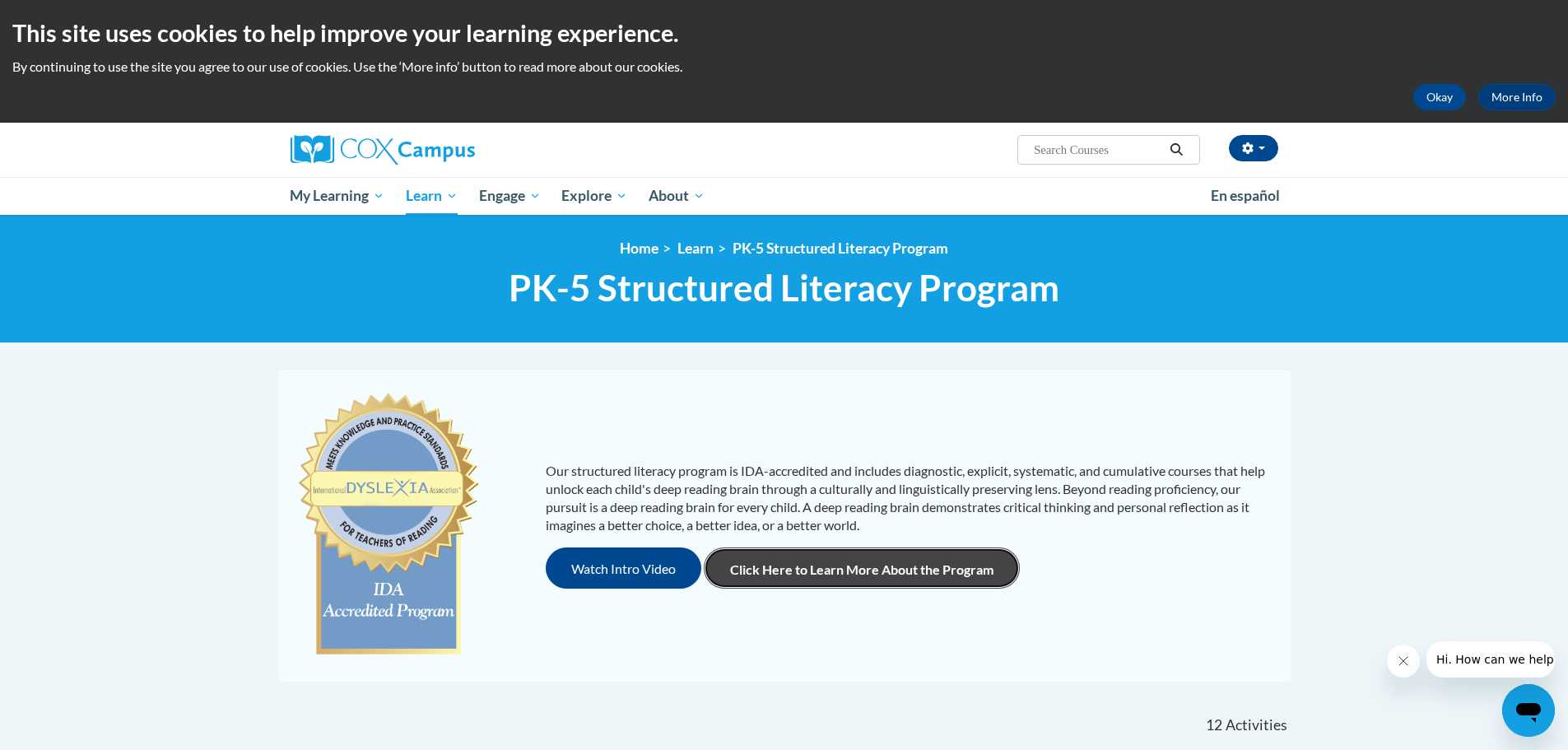
click at [860, 554] on link "Click Here to Learn More About the Program" at bounding box center [862, 568] width 316 height 41
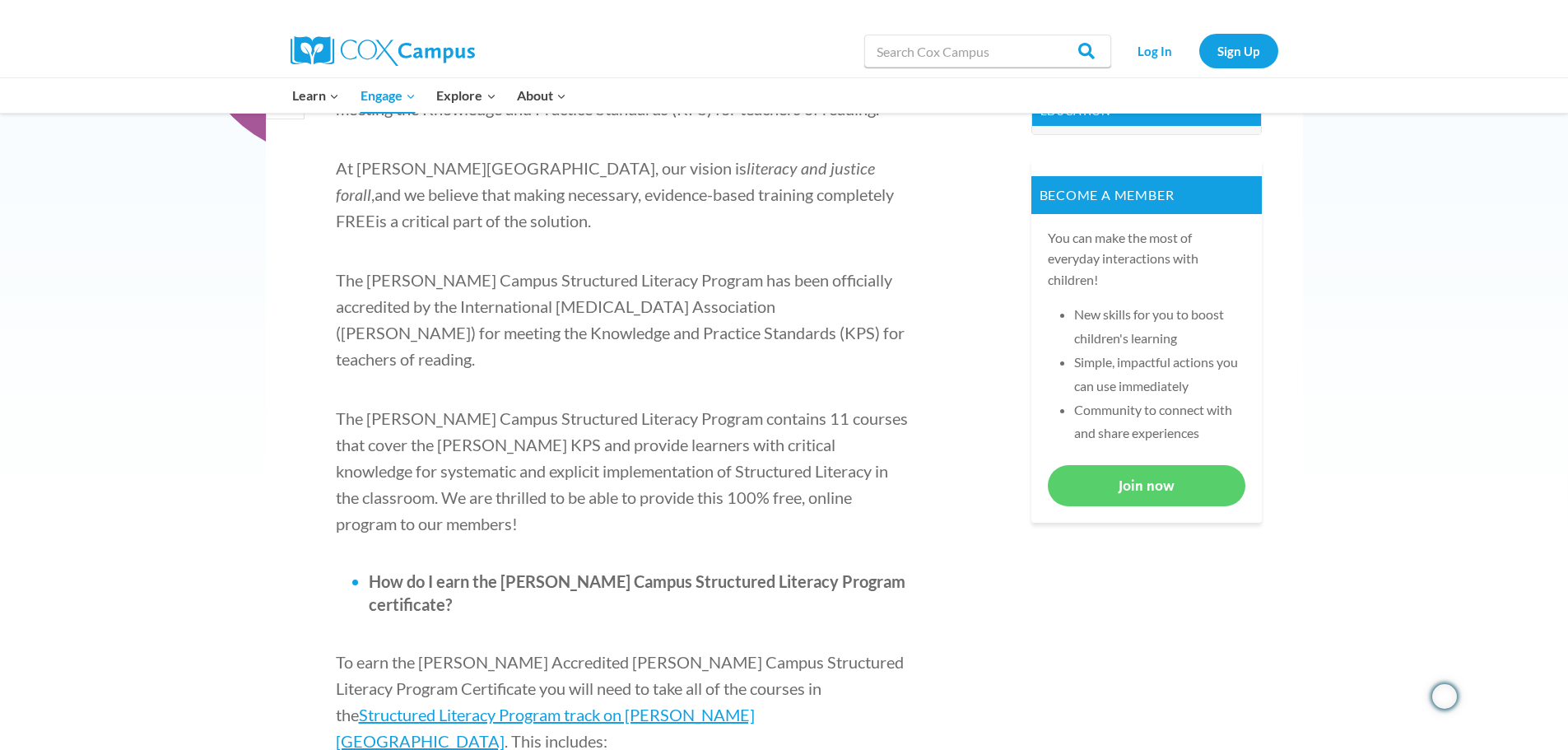
scroll to position [576, 0]
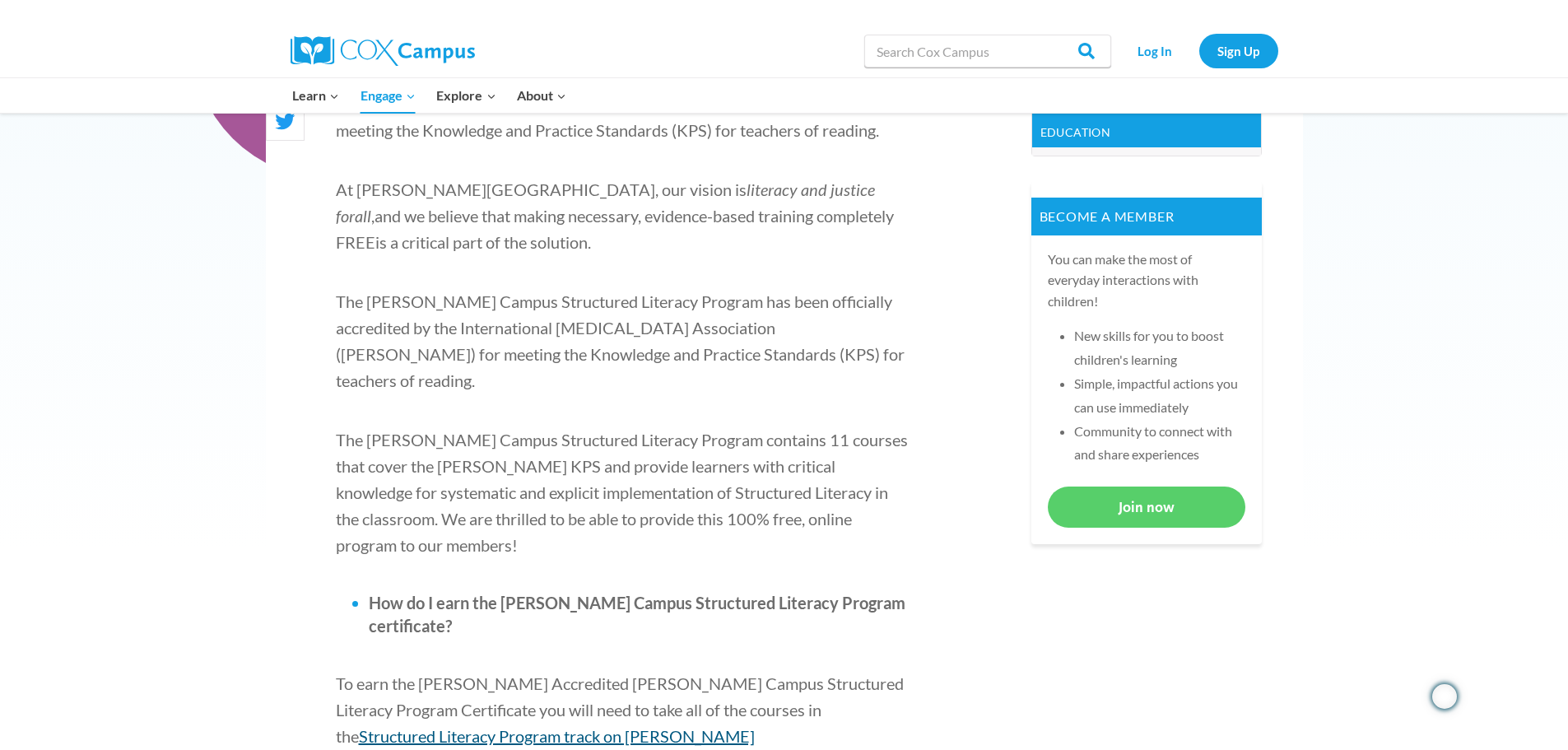
click at [755, 726] on span "Structured Literacy Program track on [PERSON_NAME][GEOGRAPHIC_DATA]" at bounding box center [545, 749] width 419 height 46
